Goal: Task Accomplishment & Management: Manage account settings

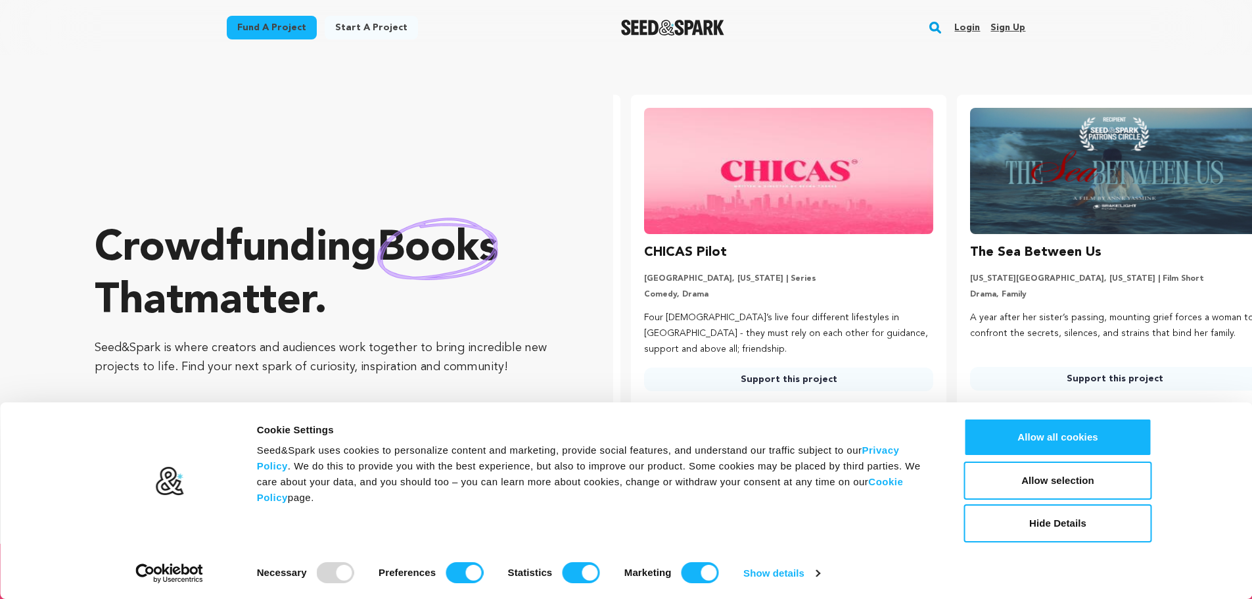
scroll to position [0, 337]
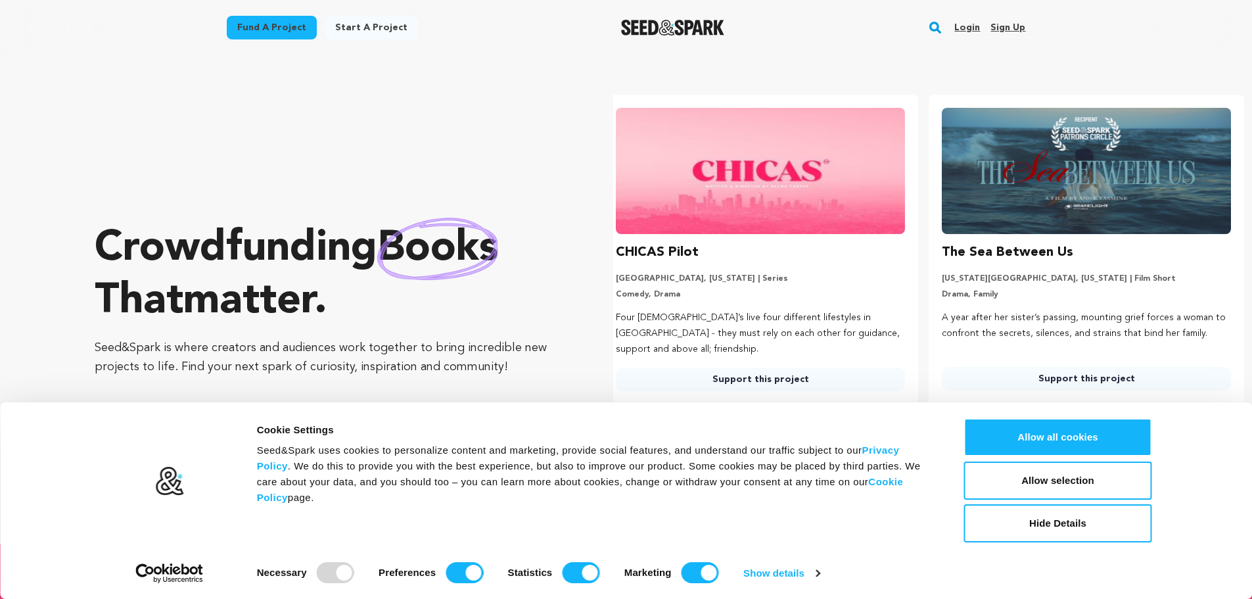
drag, startPoint x: 1047, startPoint y: 30, endPoint x: 1035, endPoint y: 26, distance: 12.3
click at [1047, 30] on div "Fund a project Start a project Search Login Sign up Start a project Open main m…" at bounding box center [626, 27] width 1252 height 55
click at [1021, 21] on link "Sign up" at bounding box center [1008, 27] width 35 height 21
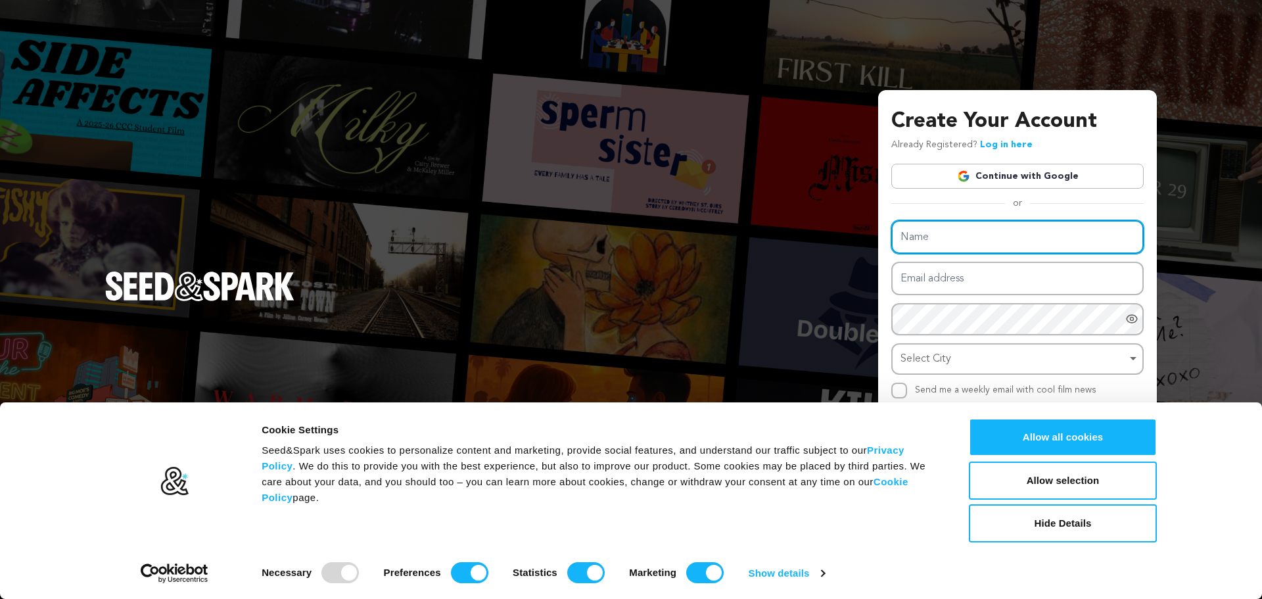
click at [977, 246] on input "Name" at bounding box center [1017, 237] width 252 height 34
click at [998, 191] on div "Create Your Account Already Registered? Log in here Continue with Google or eyJ…" at bounding box center [1017, 296] width 252 height 381
click at [977, 233] on input "Name" at bounding box center [1017, 237] width 252 height 34
paste input "UniFi Nerds"
type input "UniFi Nerds"
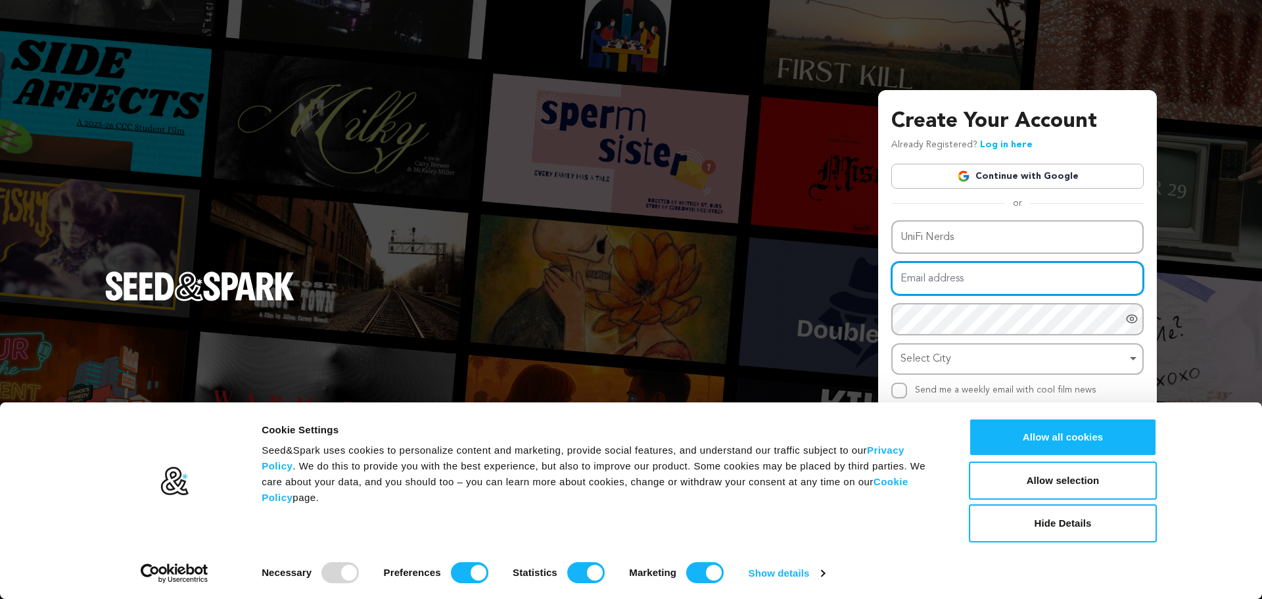
paste input "unifinerds45@gmail.com"
type input "unifinerds45@gmail.com"
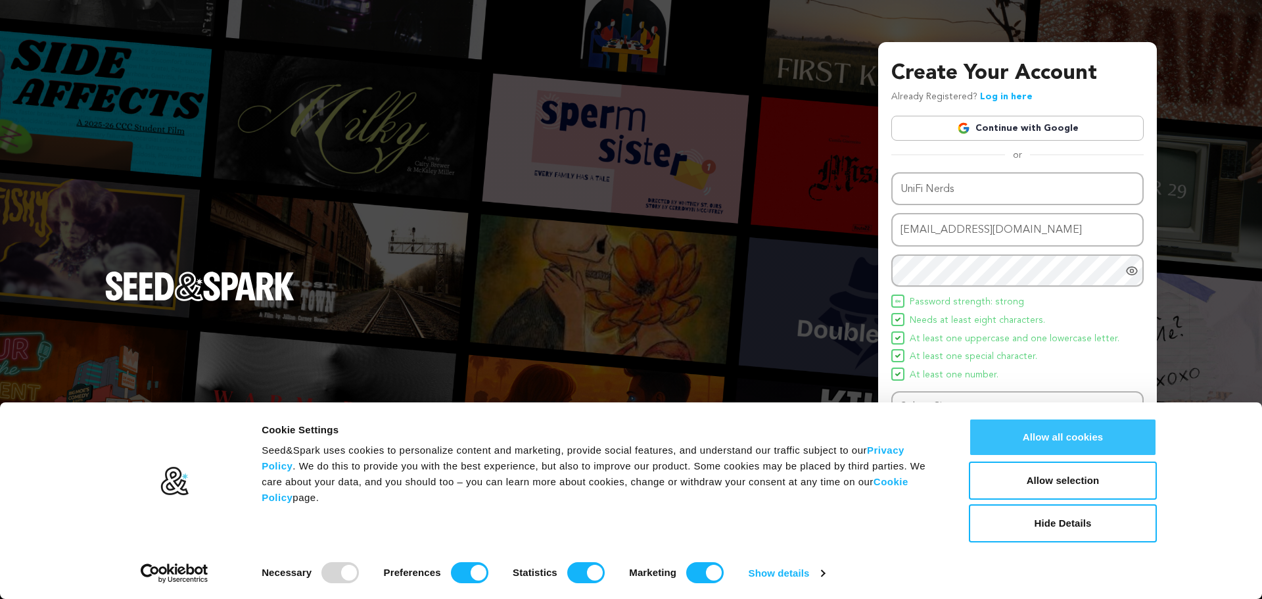
click at [1073, 426] on button "Allow all cookies" at bounding box center [1063, 437] width 188 height 38
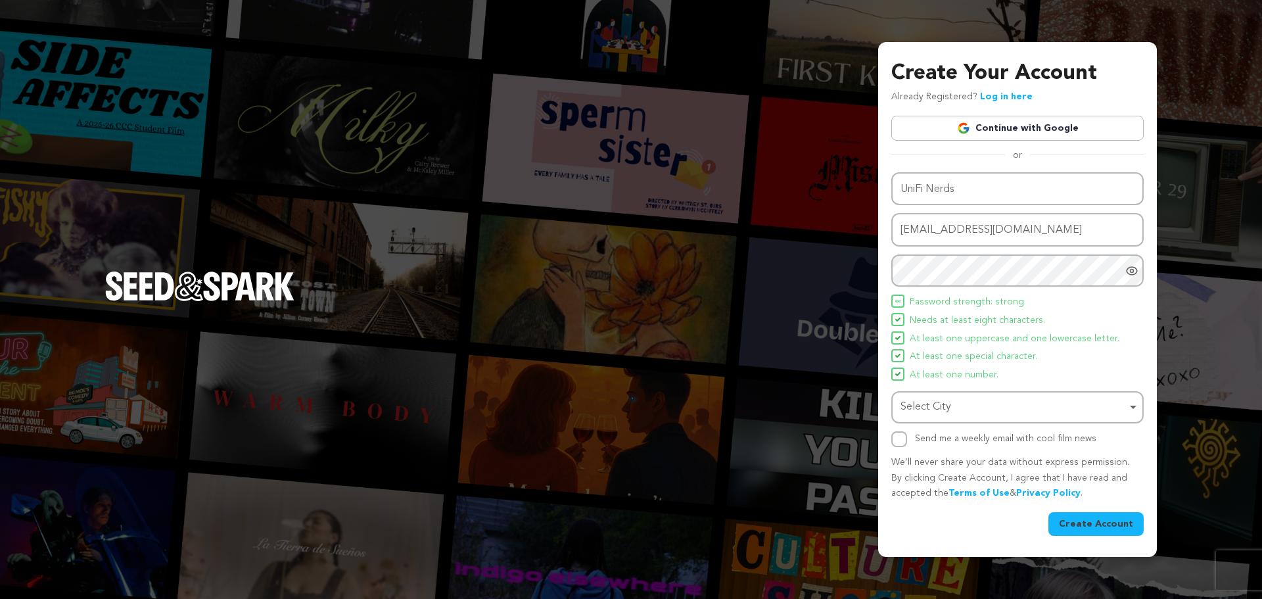
click at [1014, 401] on div "Select City Remove item" at bounding box center [1014, 407] width 226 height 19
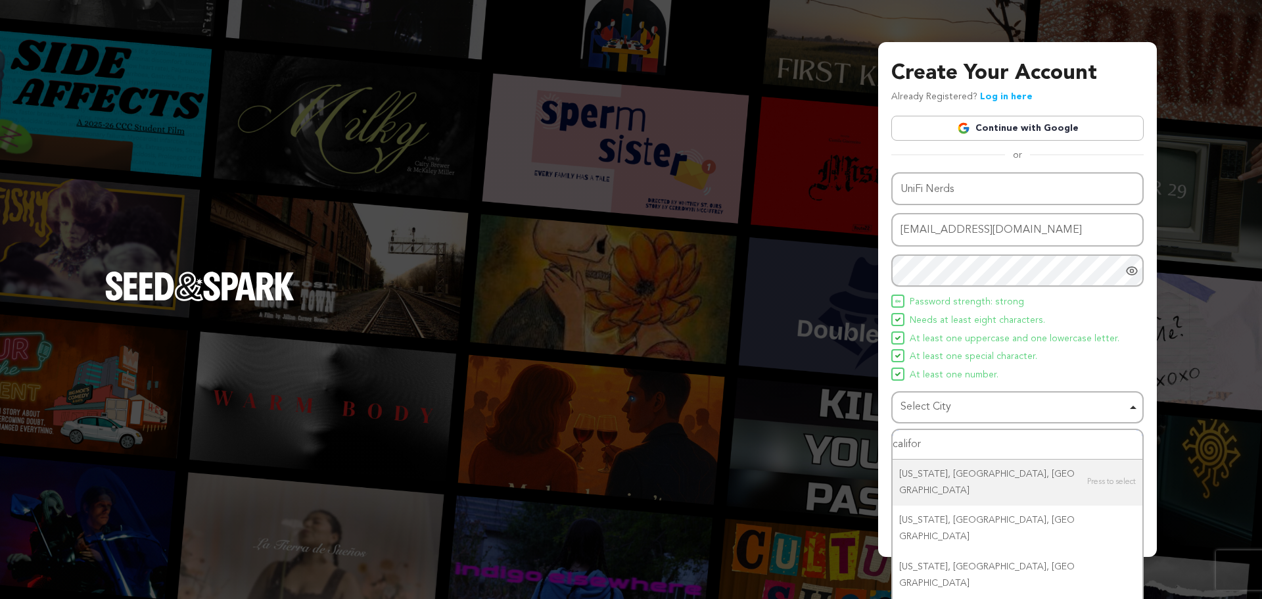
type input "caliform"
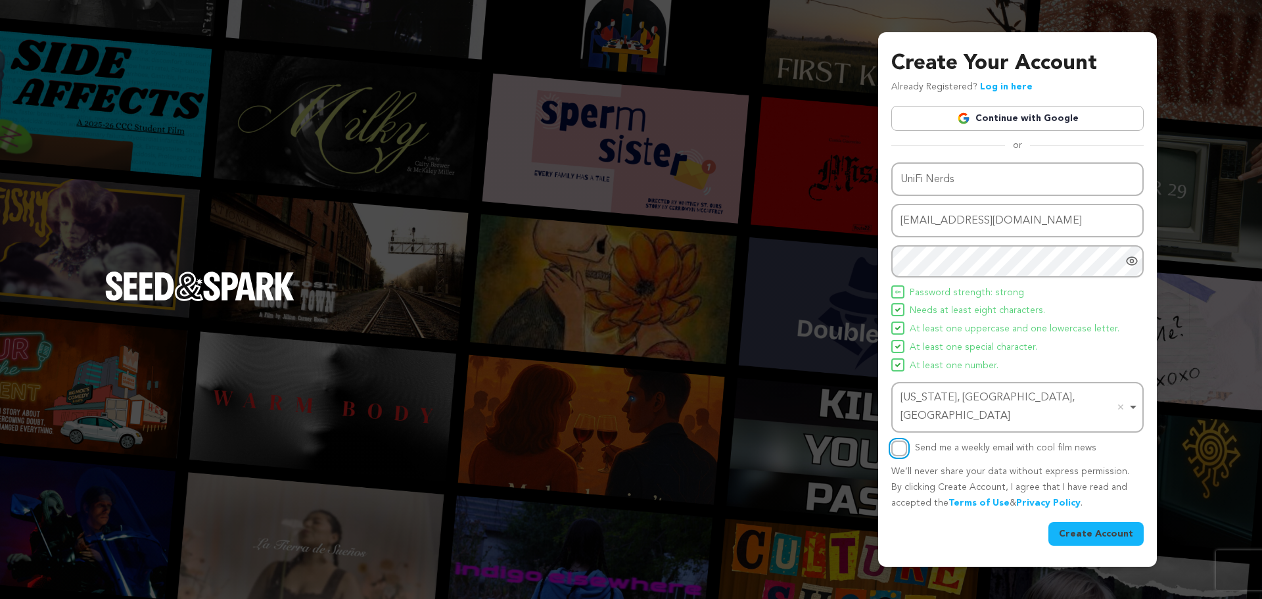
click at [905, 441] on input "Send me a weekly email with cool film news" at bounding box center [899, 448] width 16 height 16
checkbox input "true"
click at [1115, 525] on button "Create Account" at bounding box center [1095, 534] width 95 height 24
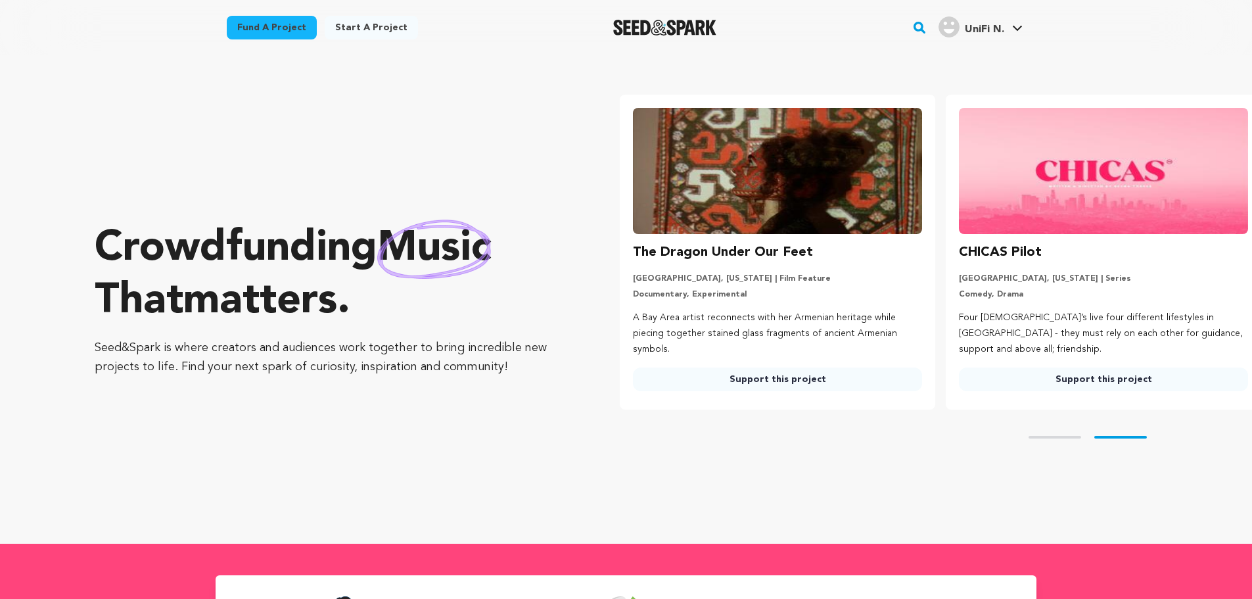
scroll to position [0, 337]
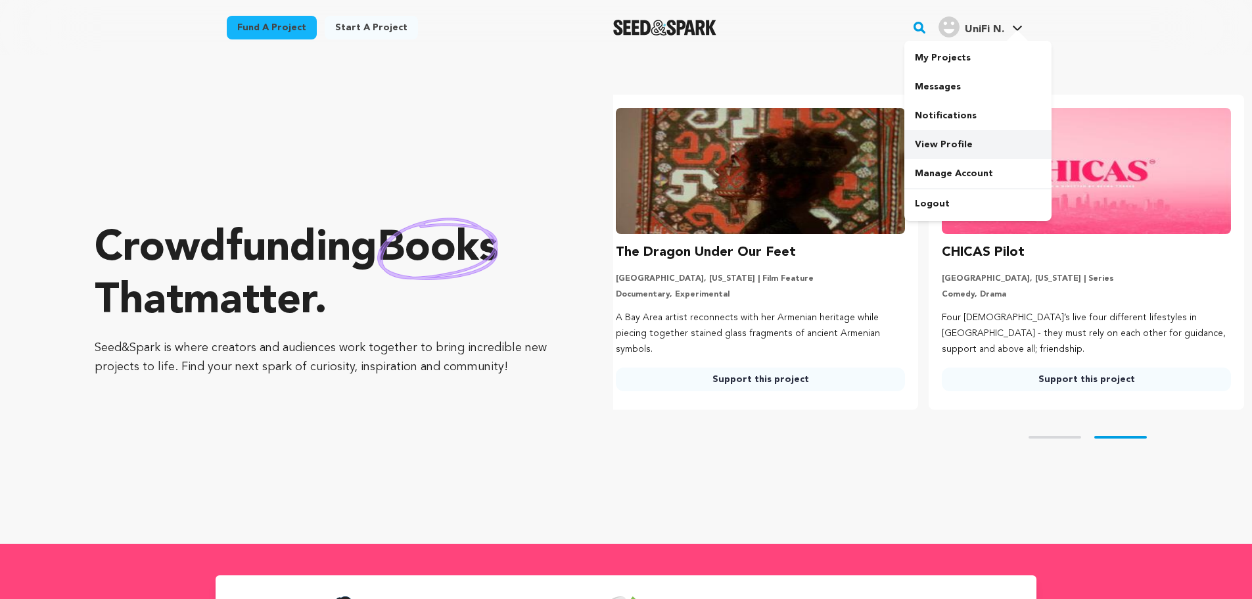
click at [963, 138] on link "View Profile" at bounding box center [977, 144] width 147 height 29
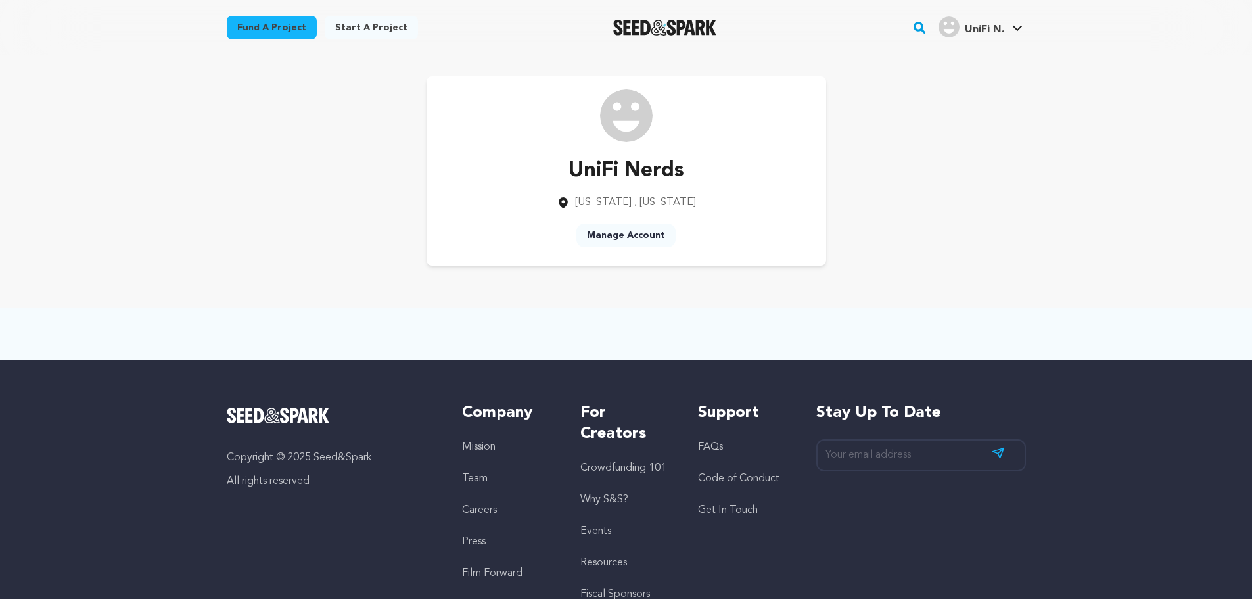
click at [644, 227] on link "Manage Account" at bounding box center [625, 235] width 99 height 24
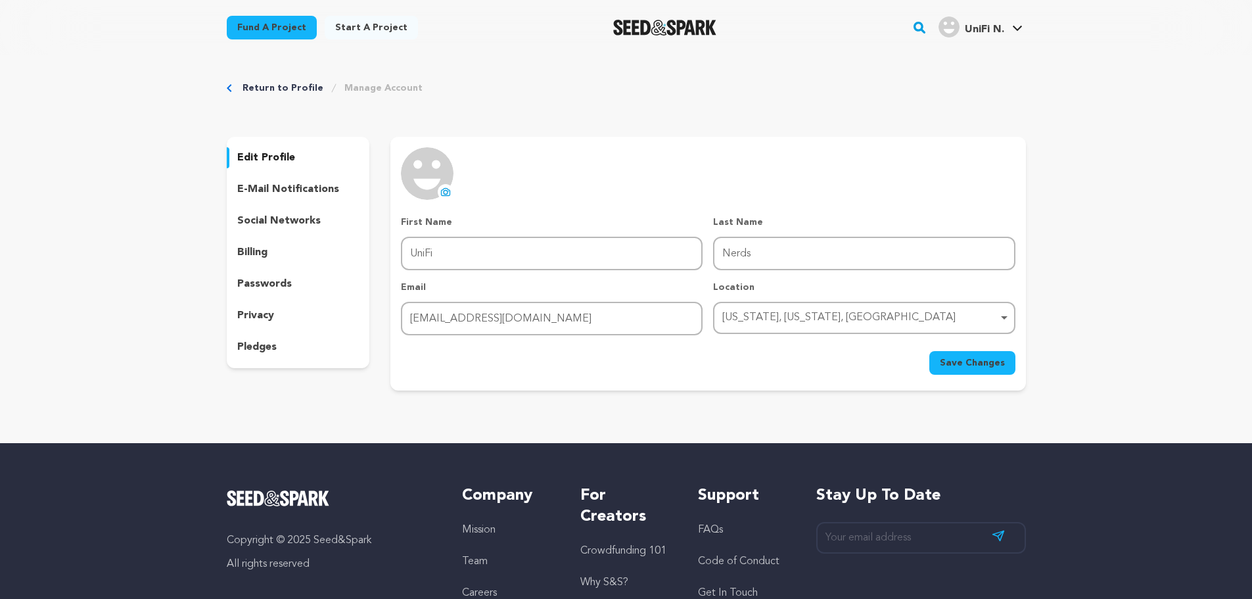
click at [289, 156] on p "edit profile" at bounding box center [266, 158] width 58 height 16
click at [445, 199] on button "uploading spinner upload profile image" at bounding box center [446, 192] width 16 height 16
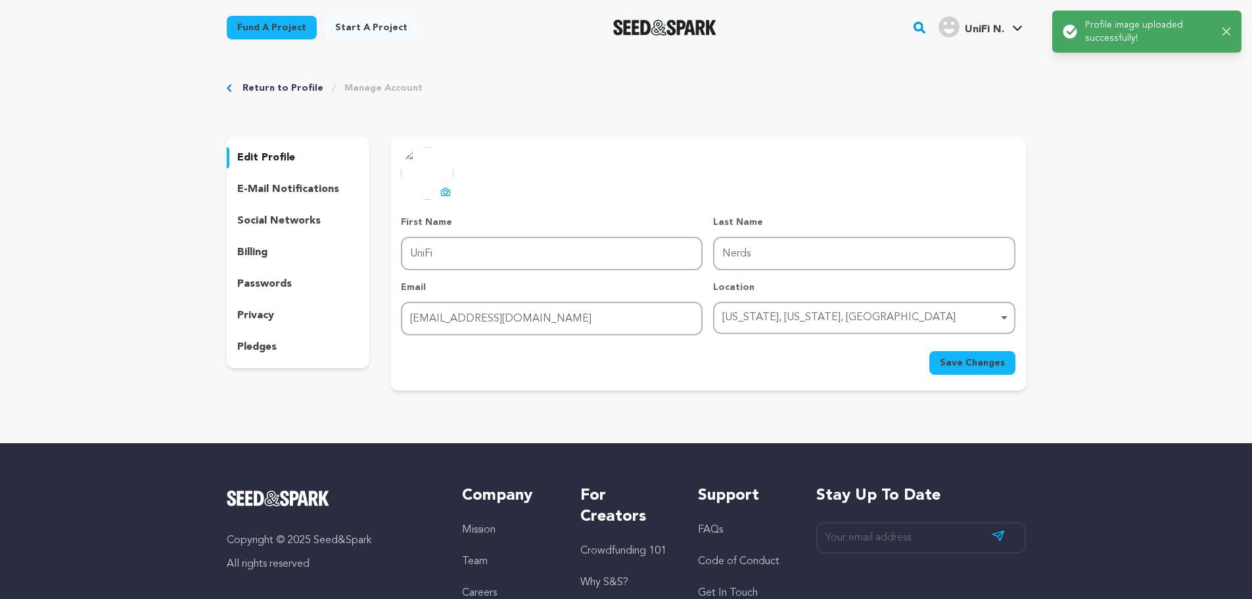
click at [981, 356] on span "Save Changes" at bounding box center [972, 362] width 65 height 13
click at [278, 220] on p "social networks" at bounding box center [278, 221] width 83 height 16
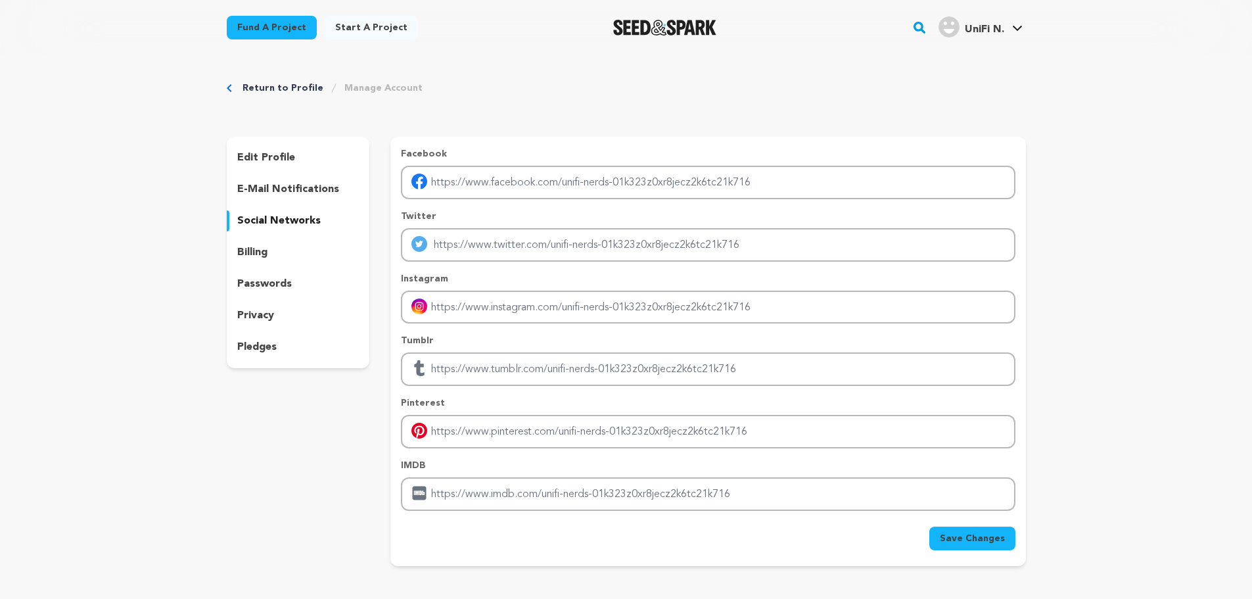
click at [271, 341] on p "pledges" at bounding box center [256, 347] width 39 height 16
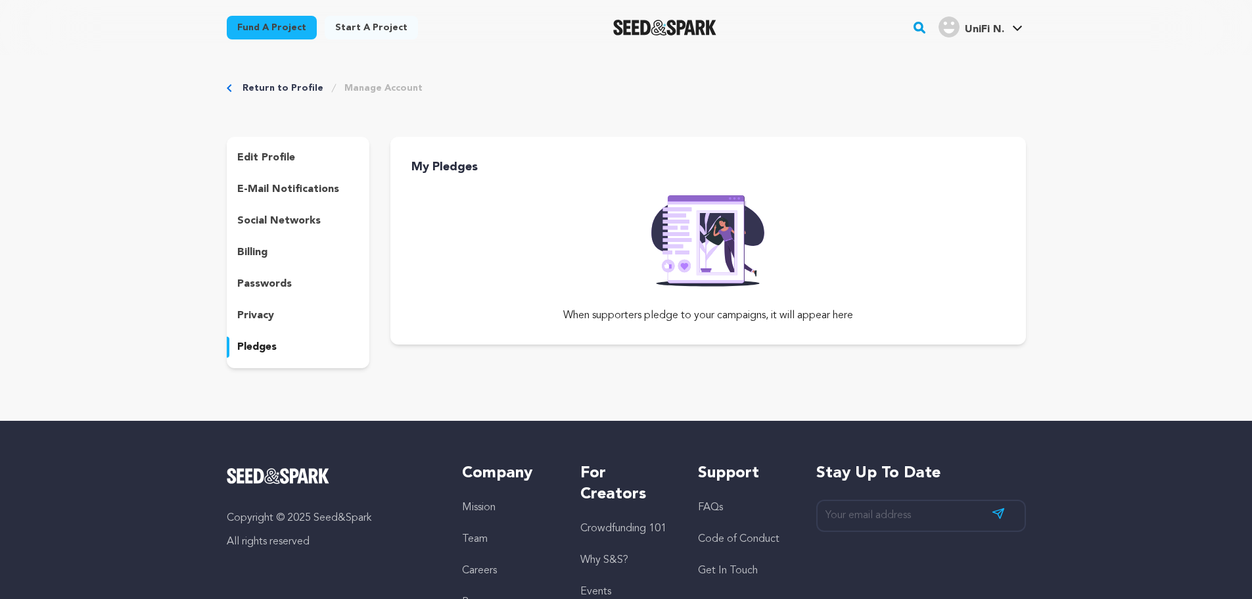
click at [285, 188] on p "e-mail notifications" at bounding box center [288, 189] width 102 height 16
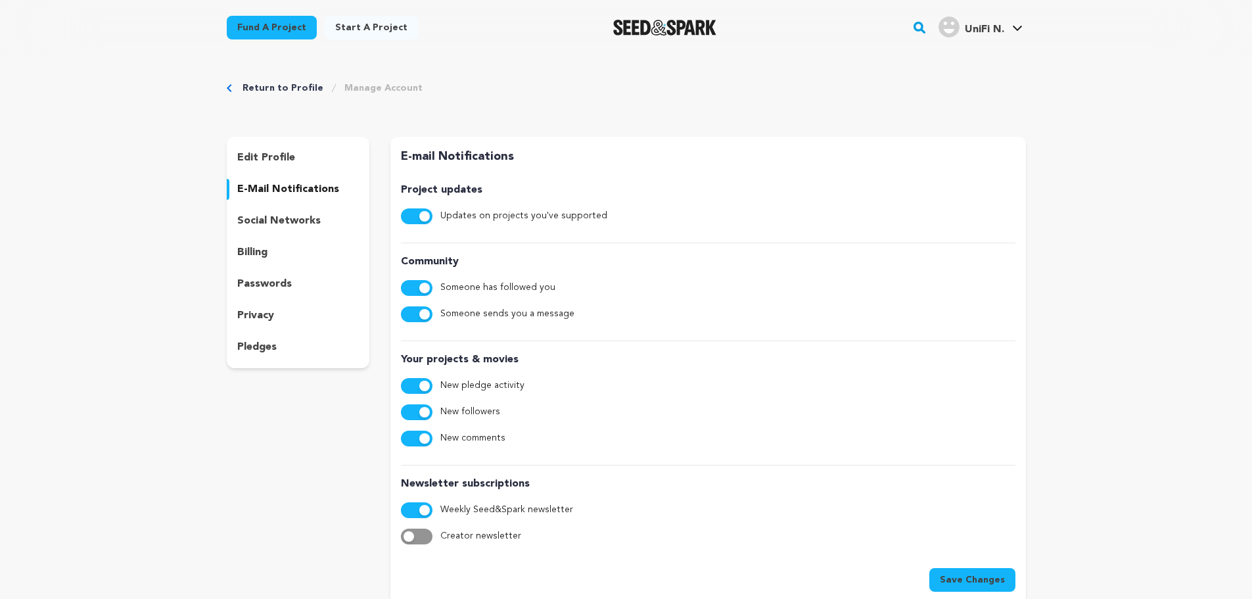
click at [281, 158] on p "edit profile" at bounding box center [266, 158] width 58 height 16
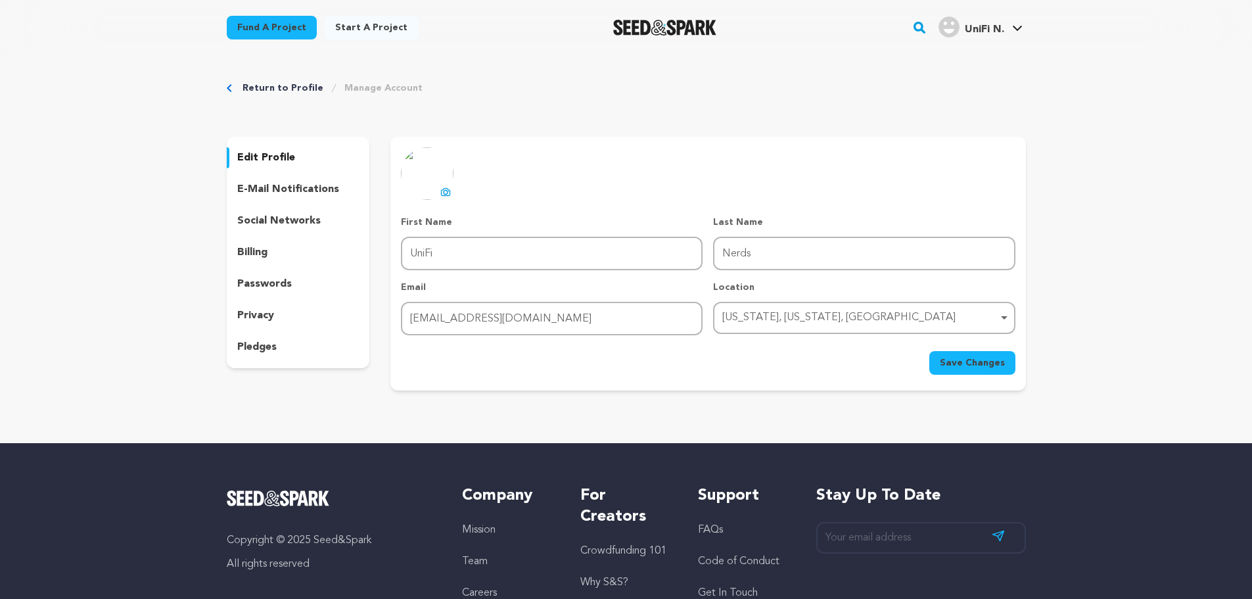
click at [1002, 6] on div "Fund a project Start a project Search" at bounding box center [626, 27] width 841 height 55
click at [975, 57] on link "My Projects" at bounding box center [977, 57] width 147 height 29
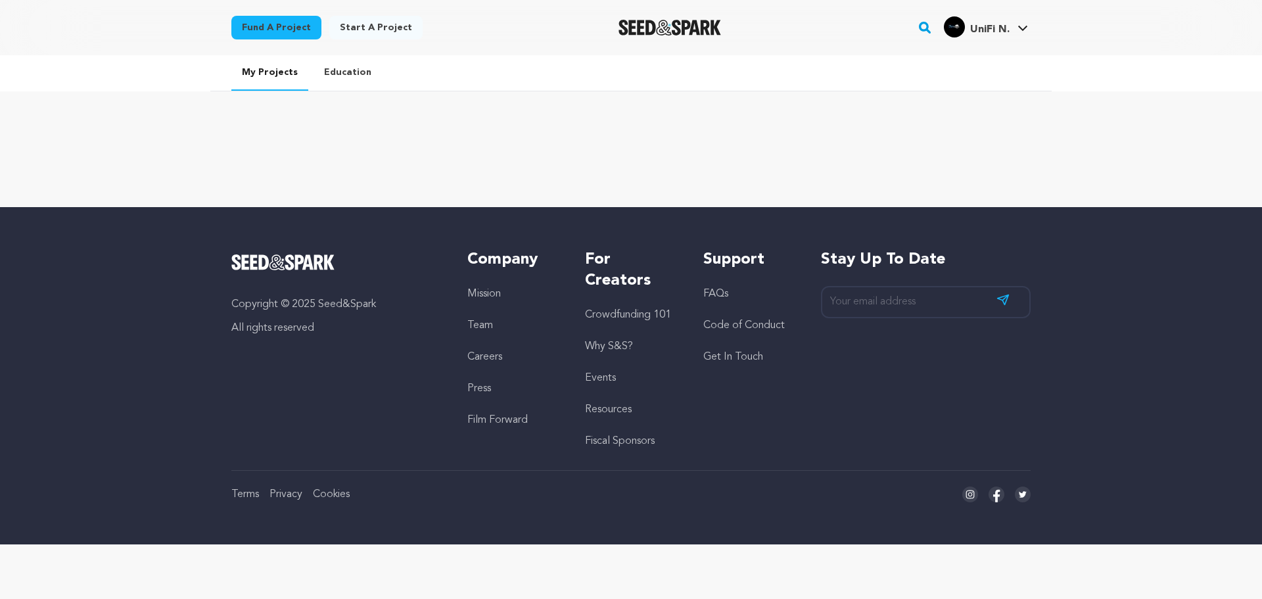
click at [279, 28] on link "Fund a project" at bounding box center [276, 28] width 90 height 24
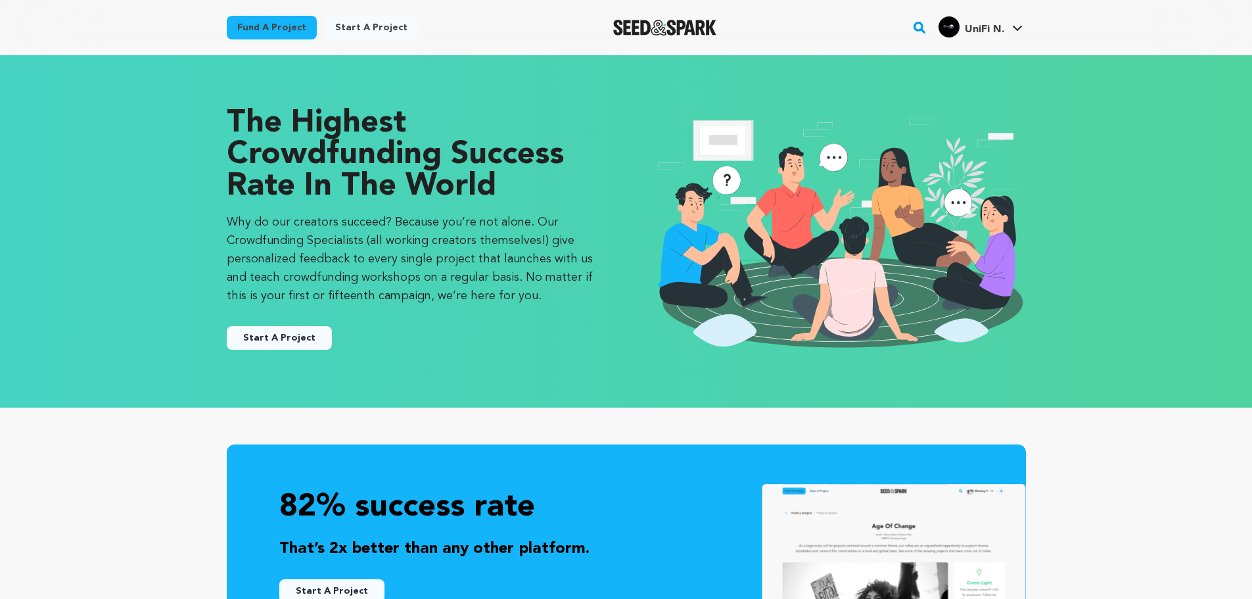
click at [315, 337] on button "Start A Project" at bounding box center [279, 338] width 105 height 24
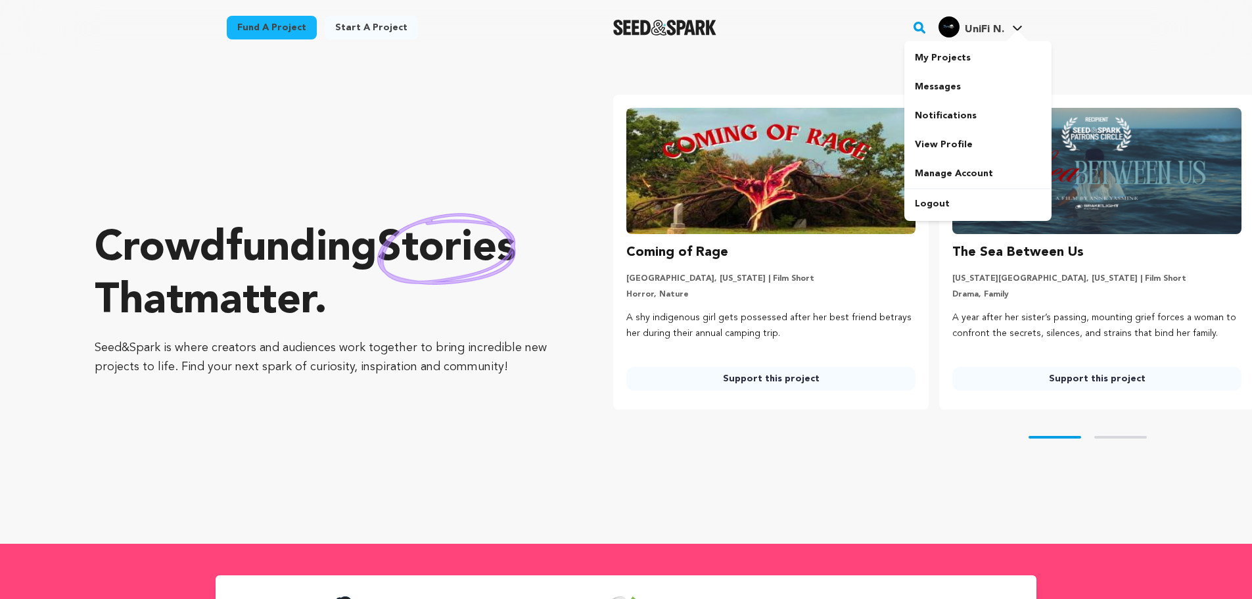
click at [987, 22] on h4 "UniFi N." at bounding box center [984, 30] width 39 height 16
